Goal: Task Accomplishment & Management: Manage account settings

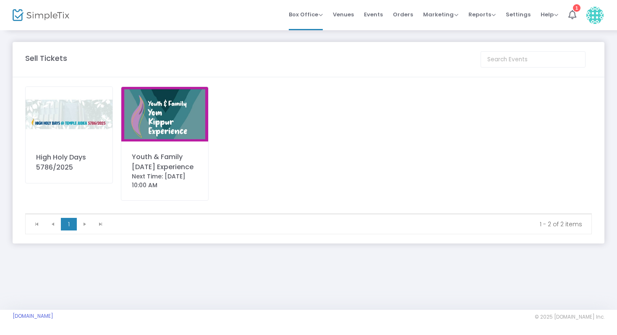
click at [47, 121] on img at bounding box center [69, 114] width 87 height 55
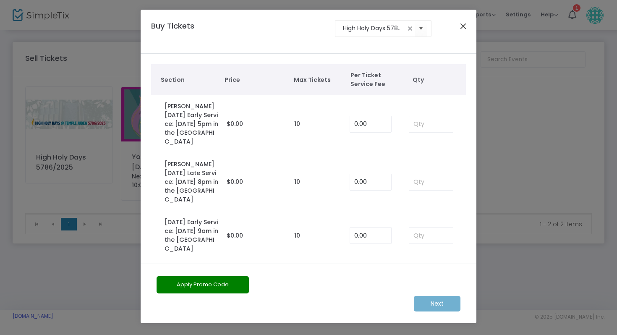
click at [466, 27] on button "Close" at bounding box center [463, 26] width 11 height 11
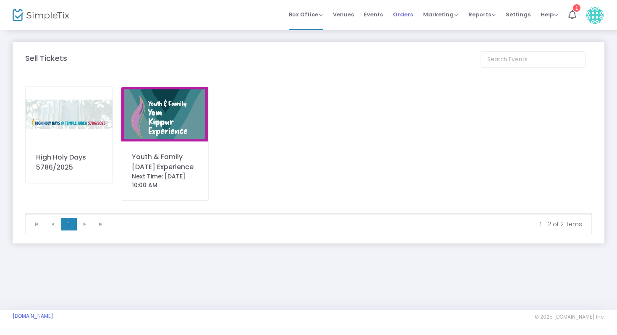
click at [406, 12] on span "Orders" at bounding box center [403, 14] width 20 height 21
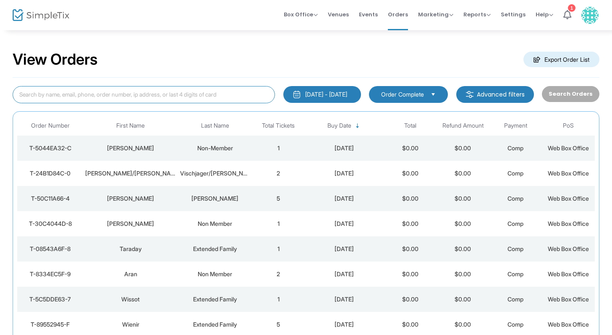
click at [155, 91] on input at bounding box center [144, 94] width 263 height 17
type input "aran"
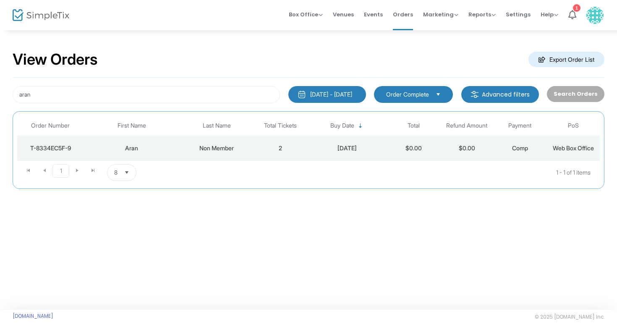
click at [124, 148] on div "Aran" at bounding box center [132, 148] width 92 height 8
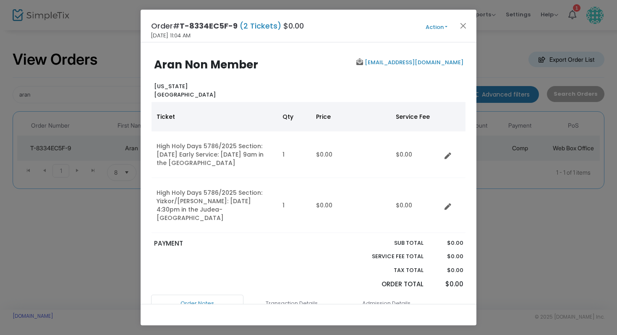
click at [434, 33] on div "Order# T-8334EC5F-9 (2 Tickets) $0.00 [DATE] 11:04 AM Action Mark Admitted Edit…" at bounding box center [309, 26] width 336 height 33
click at [435, 26] on button "Action" at bounding box center [437, 27] width 50 height 9
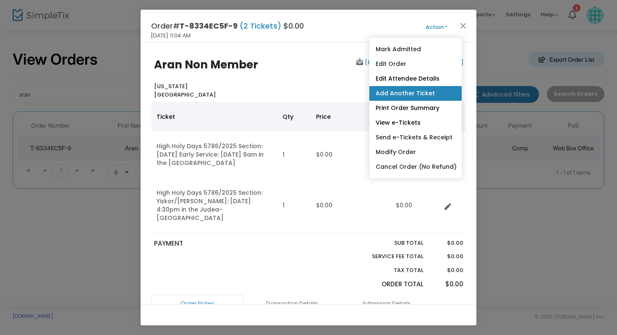
click at [421, 92] on link "Add Another Ticket" at bounding box center [416, 93] width 92 height 15
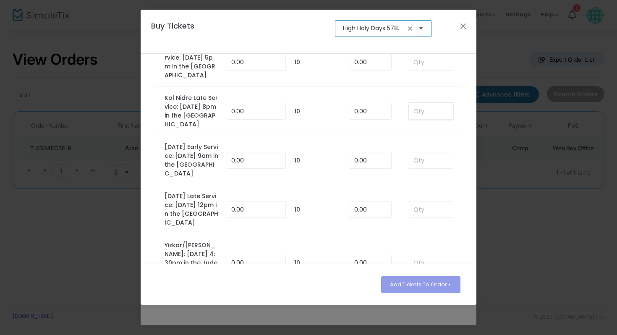
click at [420, 119] on input at bounding box center [432, 111] width 44 height 16
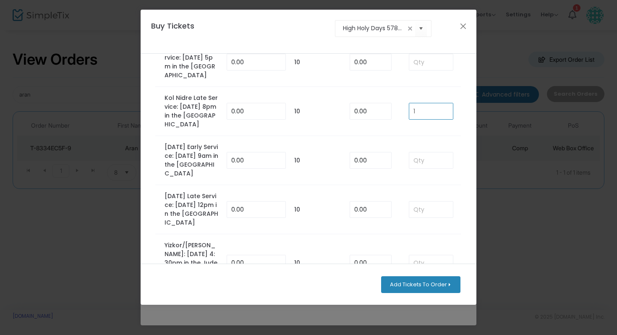
type input "1"
click at [408, 286] on button "Add Tickets To Order" at bounding box center [420, 284] width 79 height 17
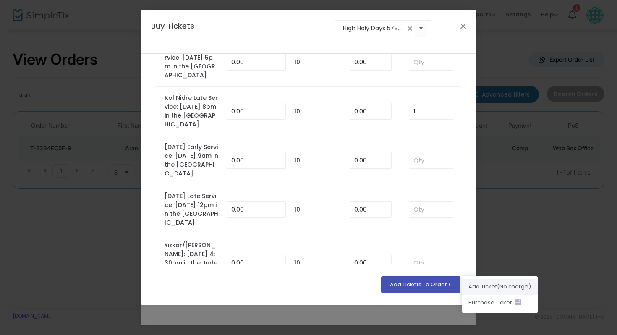
click at [471, 286] on li "Add Ticket (No charge)" at bounding box center [500, 287] width 76 height 16
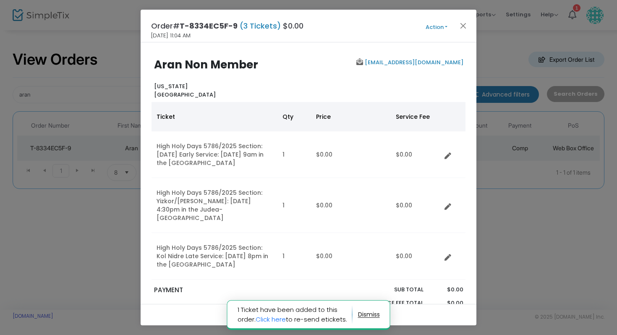
click at [439, 28] on button "Action" at bounding box center [437, 27] width 50 height 9
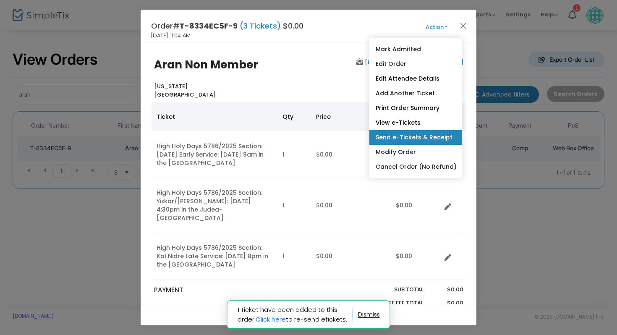
click at [404, 131] on link "Send e-Tickets & Receipt" at bounding box center [416, 137] width 92 height 15
type input "[EMAIL_ADDRESS][DOMAIN_NAME]"
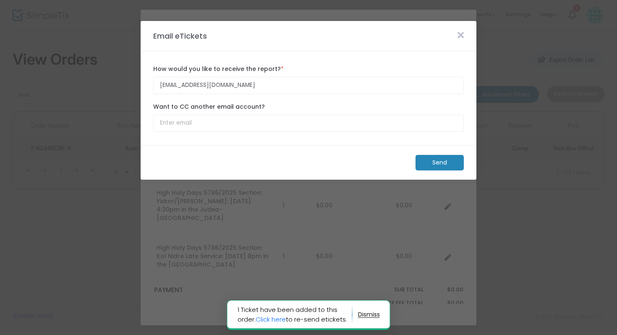
click at [432, 158] on m-button "Send" at bounding box center [440, 163] width 48 height 16
